Goal: Communication & Community: Answer question/provide support

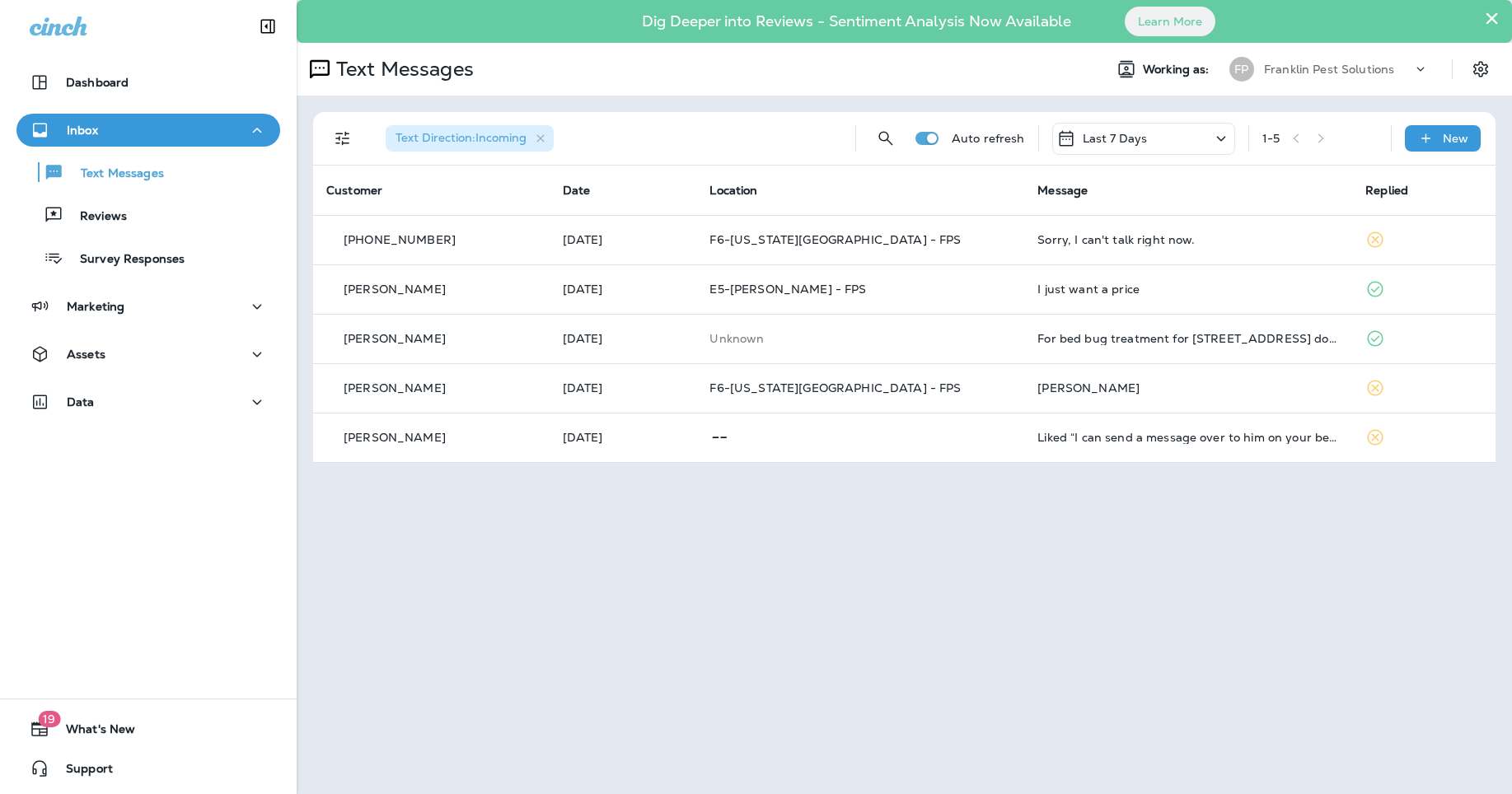
click at [1298, 75] on p "Franklin Pest Solutions" at bounding box center [1328, 69] width 131 height 13
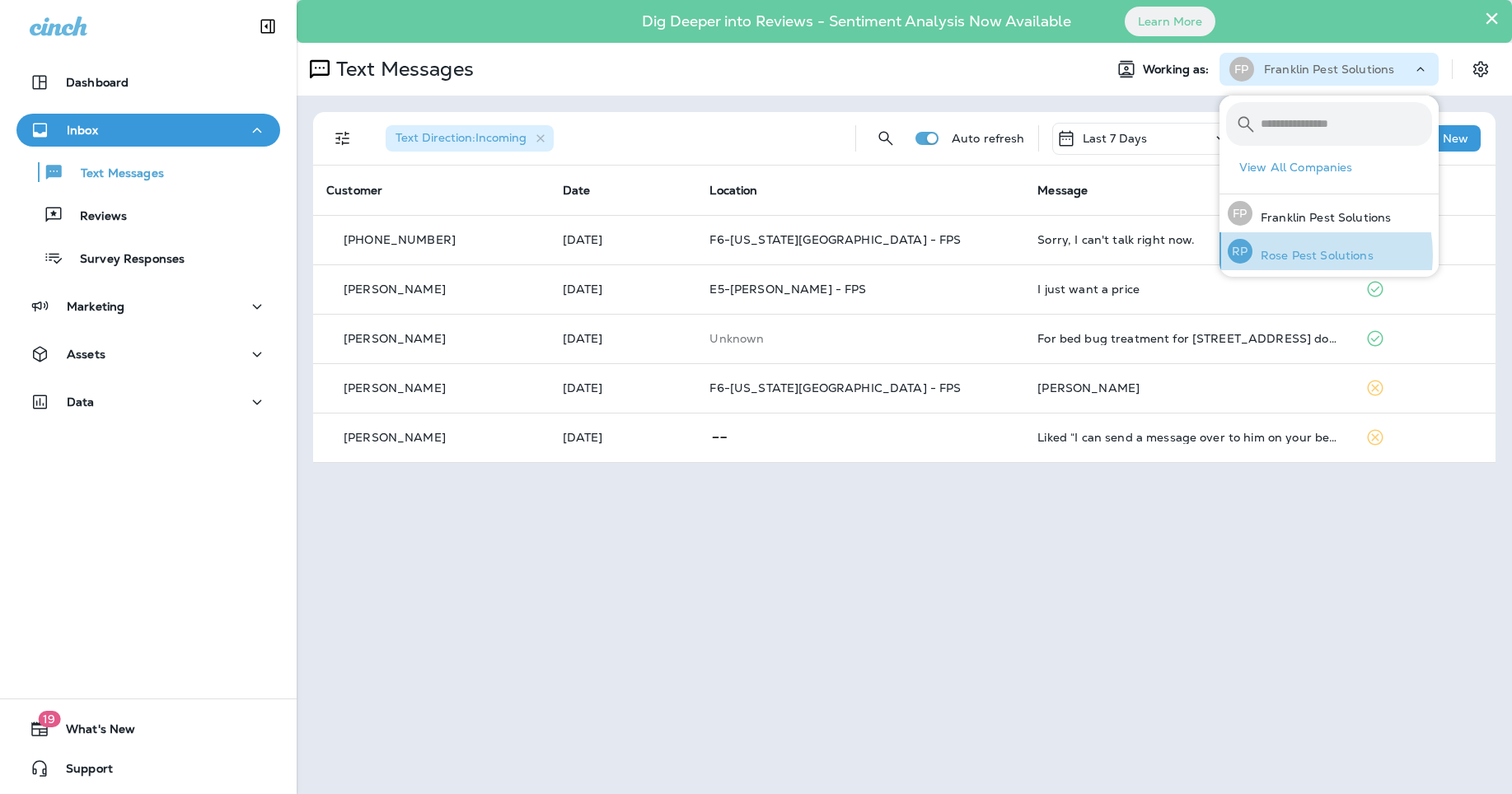
click at [1299, 256] on p "Rose Pest Solutions" at bounding box center [1312, 255] width 121 height 13
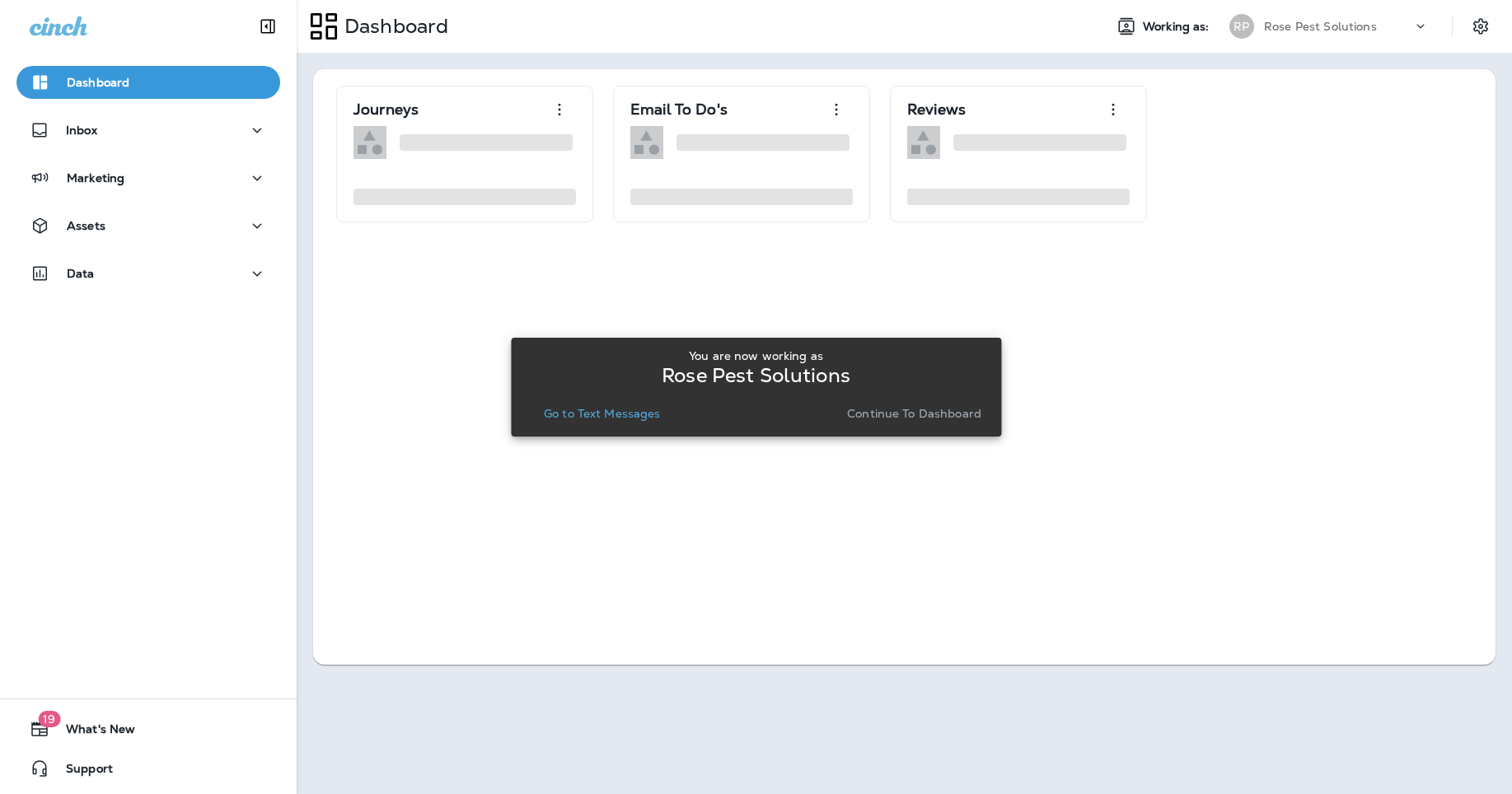
click at [621, 415] on p "Go to Text Messages" at bounding box center [603, 413] width 117 height 13
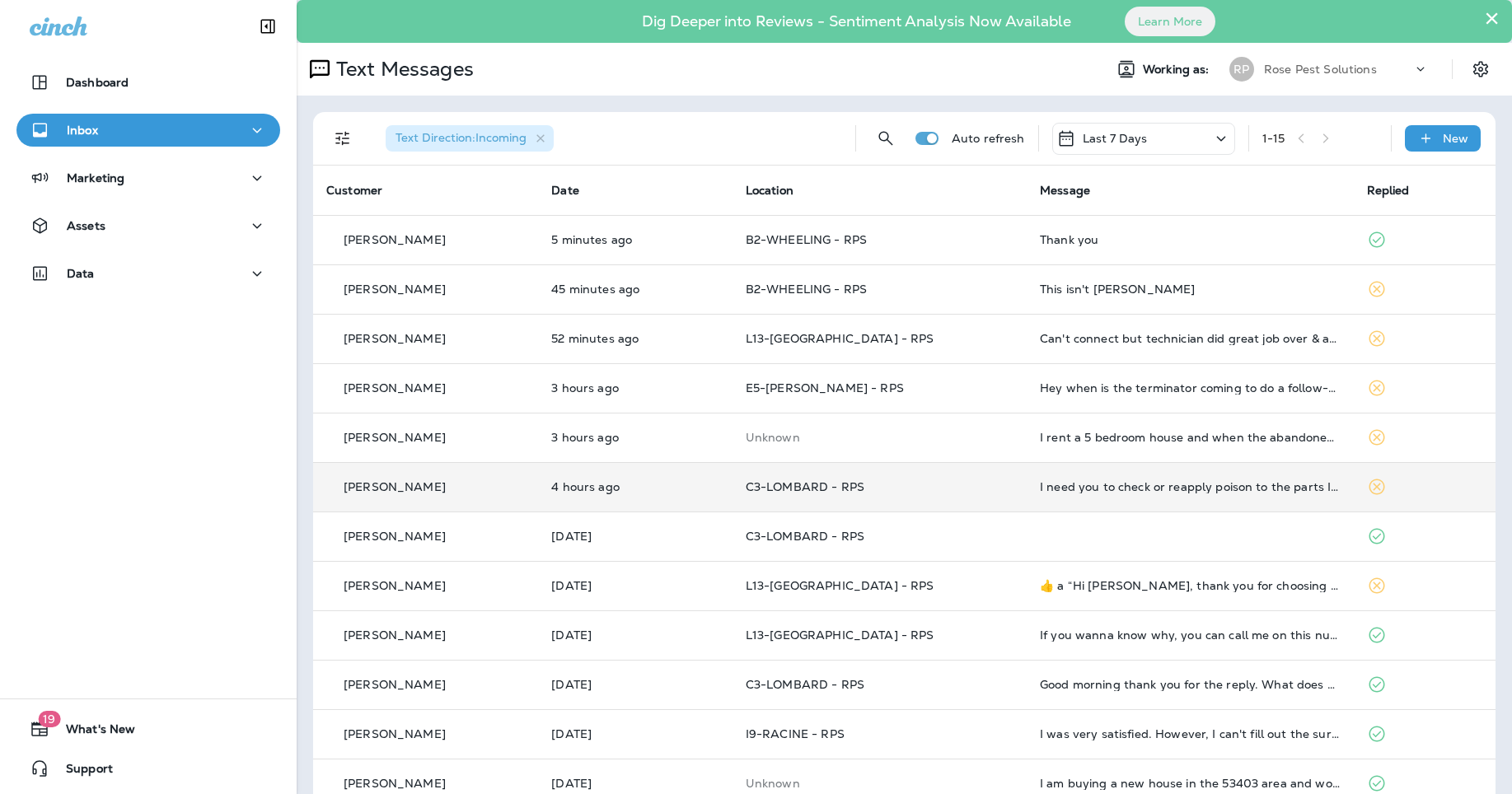
click at [1177, 471] on td "I need you to check or reapply poison to the parts I sent you, there are a lot …" at bounding box center [1189, 486] width 326 height 49
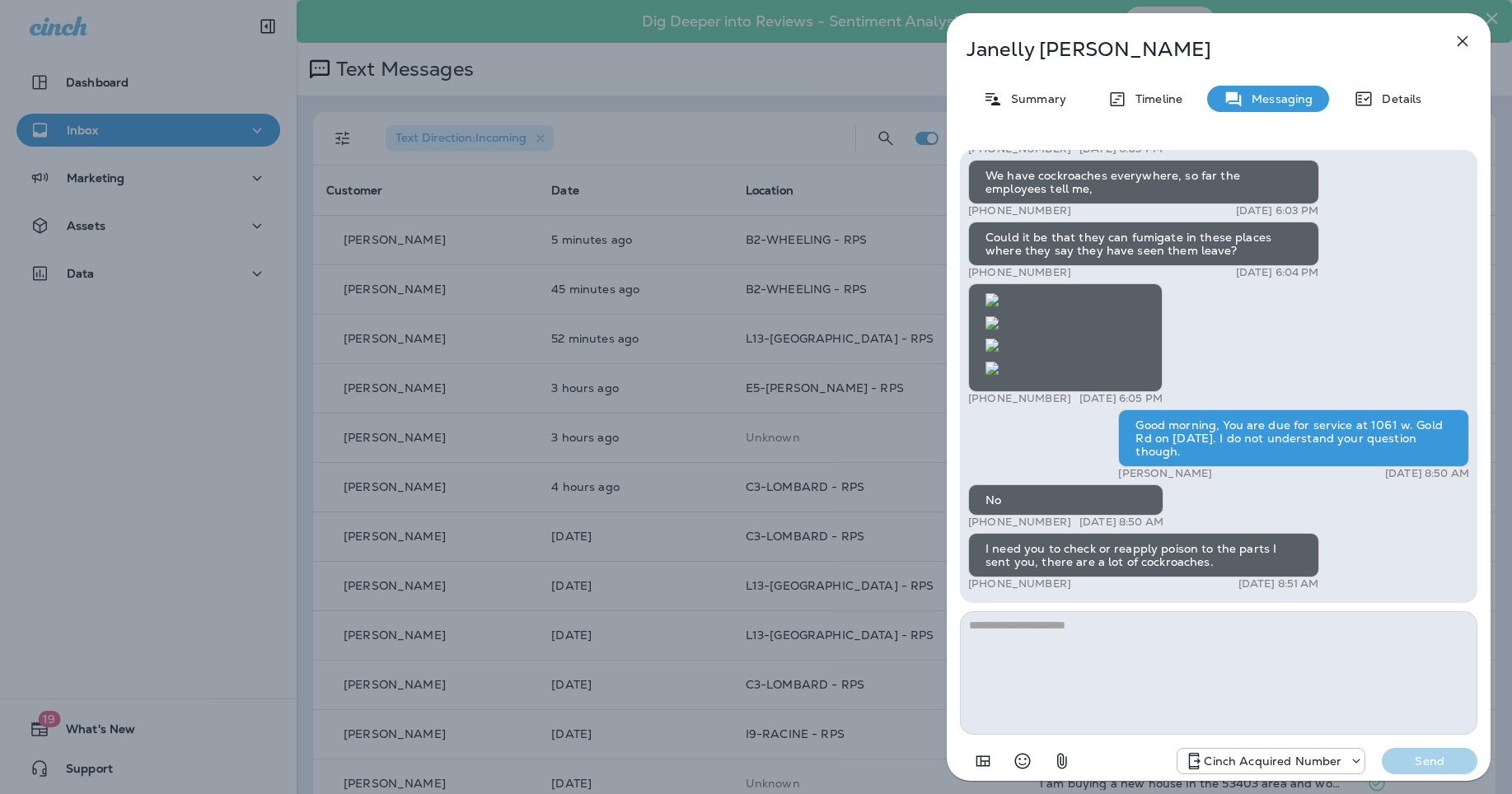
scroll to position [1, 0]
click at [1115, 676] on textarea at bounding box center [1218, 673] width 518 height 123
click at [1040, 670] on textarea at bounding box center [1218, 673] width 518 height 123
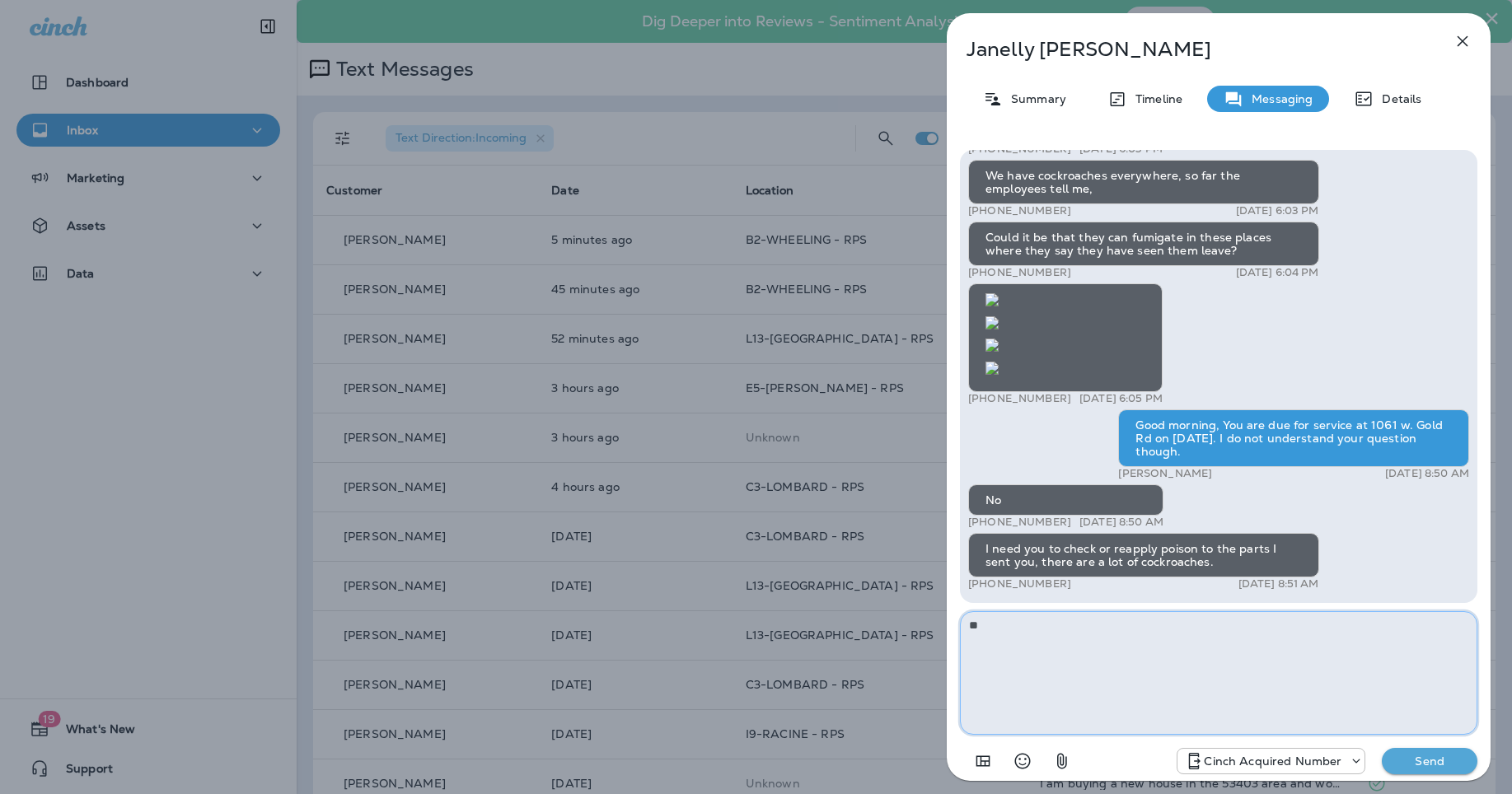
type textarea "*"
drag, startPoint x: 1045, startPoint y: 642, endPoint x: 889, endPoint y: 618, distance: 157.8
click at [889, 618] on div "Janelly Gomez Summary Timeline Messaging Details Hi Janelly, thank you for choo…" at bounding box center [756, 397] width 1512 height 794
click at [1202, 621] on textarea at bounding box center [1218, 673] width 518 height 123
click at [1281, 673] on textarea at bounding box center [1218, 673] width 518 height 123
